Goal: Understand process/instructions: Learn how to perform a task or action

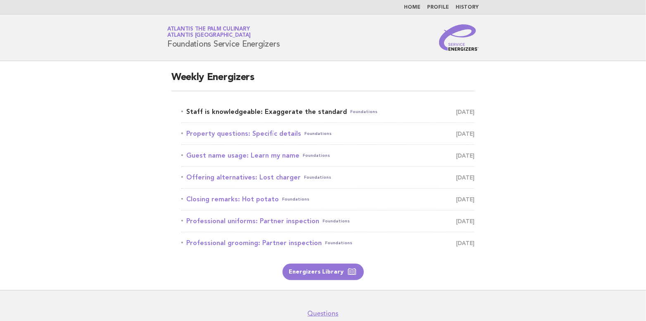
click at [297, 112] on link "Staff is knowledgeable: Exaggerate the standard Foundations [DATE]" at bounding box center [327, 112] width 293 height 12
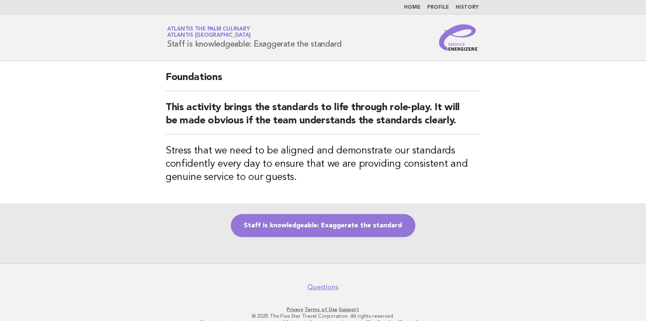
drag, startPoint x: 166, startPoint y: 41, endPoint x: 389, endPoint y: 55, distance: 223.4
click at [389, 55] on header "Service Energizers Atlantis The Palm Culinary Atlantis [GEOGRAPHIC_DATA] Staff …" at bounding box center [323, 37] width 646 height 47
copy h1 "Staff is knowledgeable: Exaggerate the standard"
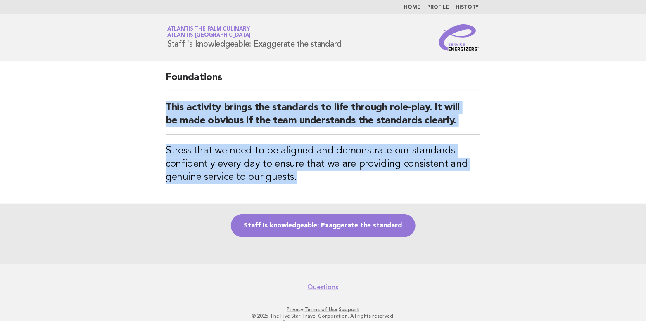
drag, startPoint x: 165, startPoint y: 102, endPoint x: 399, endPoint y: 180, distance: 247.4
click at [399, 180] on div "Foundations This activity brings the standards to life through role-play. It wi…" at bounding box center [323, 132] width 335 height 143
copy div "This activity brings the standards to life through role-play. It will be made o…"
click at [350, 225] on link "Staff is knowledgeable: Exaggerate the standard" at bounding box center [323, 225] width 185 height 23
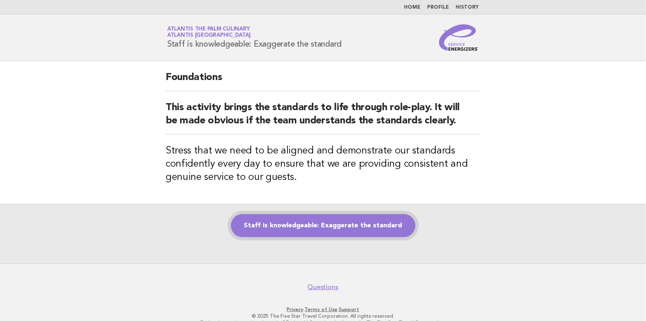
click at [337, 218] on link "Staff is knowledgeable: Exaggerate the standard" at bounding box center [323, 225] width 185 height 23
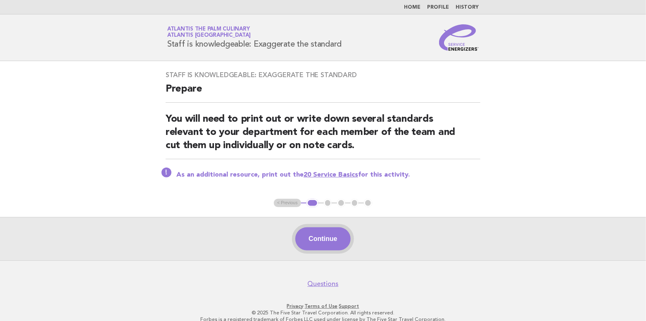
click at [320, 242] on button "Continue" at bounding box center [322, 239] width 55 height 23
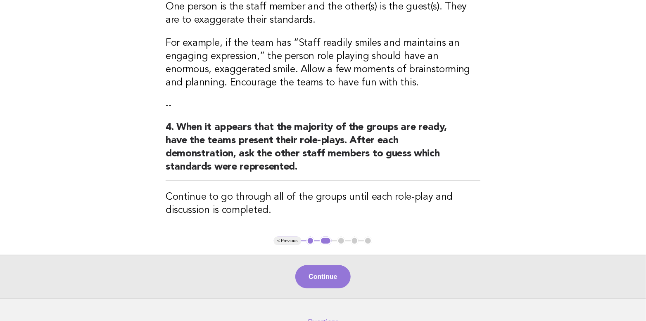
scroll to position [357, 0]
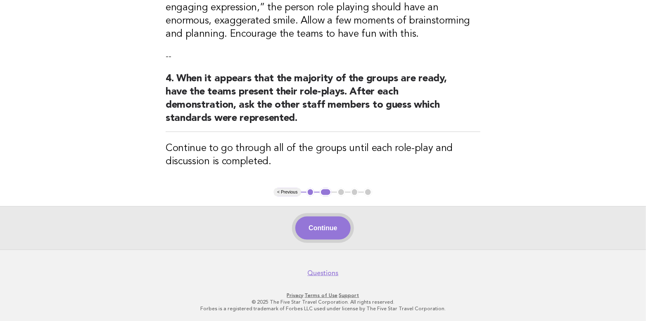
click at [330, 230] on button "Continue" at bounding box center [322, 228] width 55 height 23
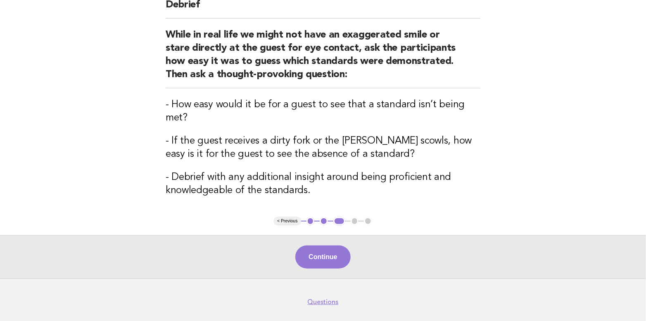
scroll to position [0, 0]
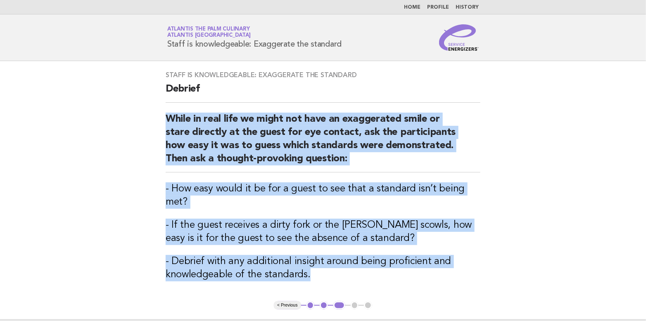
drag, startPoint x: 164, startPoint y: 116, endPoint x: 403, endPoint y: 278, distance: 288.3
click at [403, 278] on div "Staff is knowledgeable: Exaggerate the standard Debrief While in real life we m…" at bounding box center [323, 181] width 335 height 240
copy div "While in real life we might not have an exaggerated smile or stare directly at …"
click at [401, 288] on div "Staff is knowledgeable: Exaggerate the standard Debrief While in real life we m…" at bounding box center [323, 181] width 335 height 240
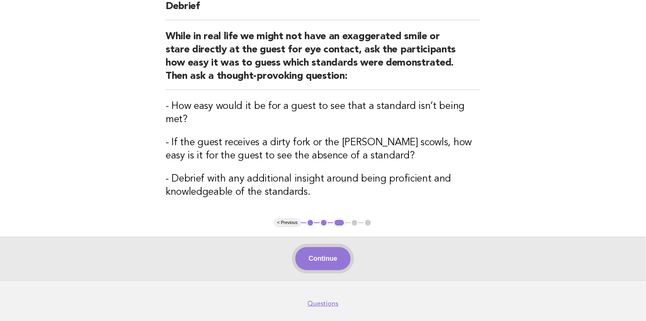
click at [328, 258] on button "Continue" at bounding box center [322, 258] width 55 height 23
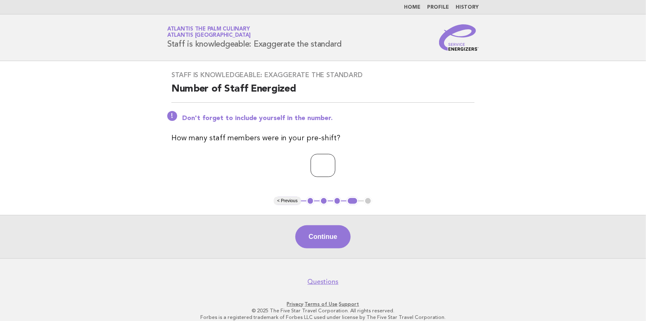
click at [335, 164] on input "*" at bounding box center [323, 165] width 25 height 23
type input "*"
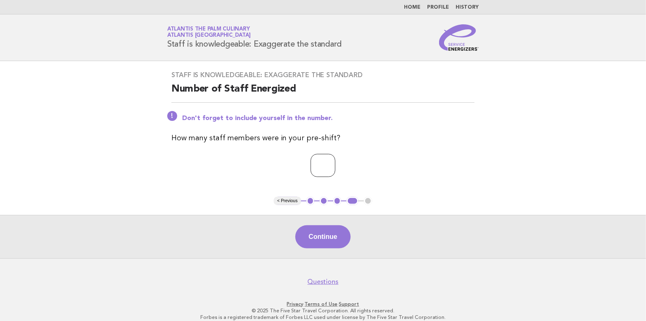
click at [335, 164] on input "*" at bounding box center [323, 165] width 25 height 23
click at [327, 234] on button "Continue" at bounding box center [322, 236] width 55 height 23
